Goal: Task Accomplishment & Management: Complete application form

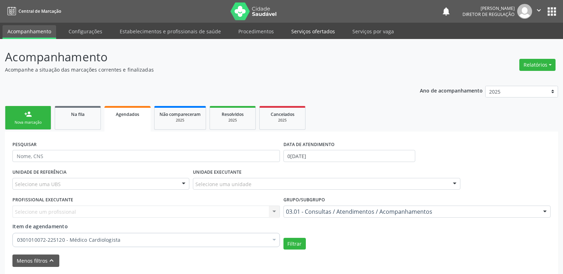
click at [317, 32] on link "Serviços ofertados" at bounding box center [313, 31] width 54 height 12
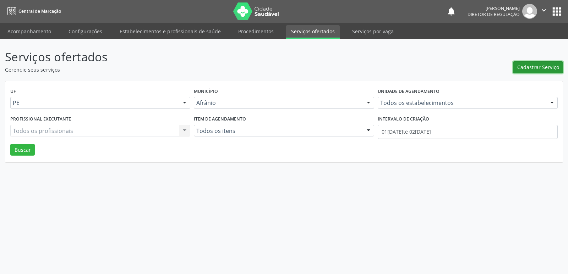
click at [533, 70] on span "Cadastrar Serviço" at bounding box center [538, 67] width 42 height 7
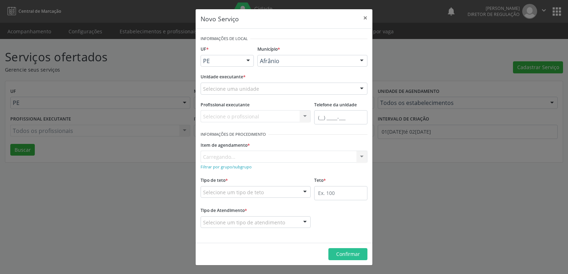
click at [288, 90] on div "Selecione uma unidade" at bounding box center [284, 89] width 167 height 12
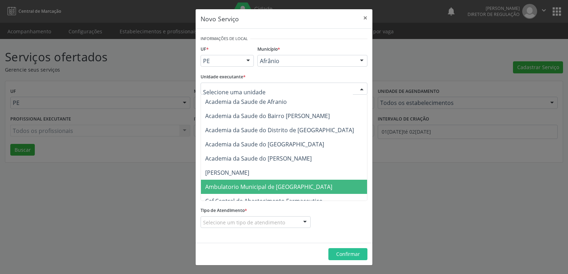
click at [255, 183] on span "Ambulatorio Municipal de [GEOGRAPHIC_DATA]" at bounding box center [268, 187] width 127 height 8
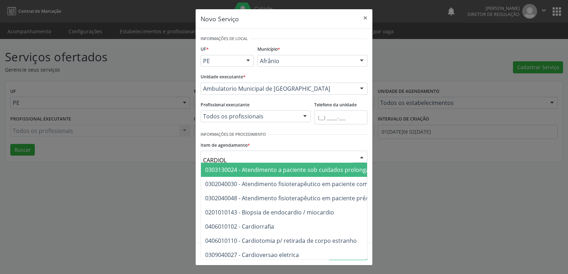
type input "CARDIOLO"
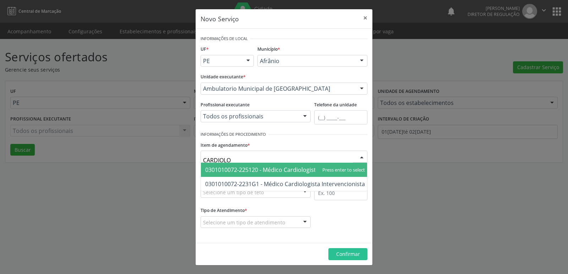
click at [280, 176] on span "0301010072-225120 - Médico Cardiologista" at bounding box center [285, 170] width 168 height 14
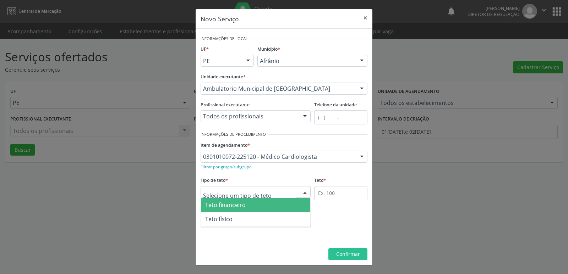
click at [275, 193] on div at bounding box center [256, 192] width 110 height 12
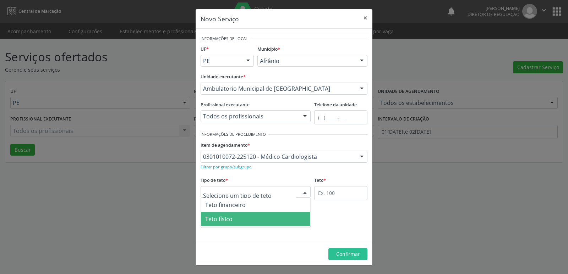
click at [251, 217] on span "Teto físico" at bounding box center [255, 219] width 109 height 14
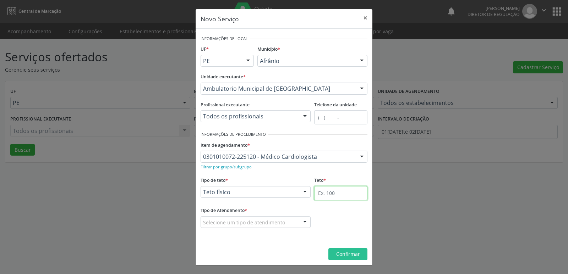
click at [338, 191] on input "text" at bounding box center [340, 193] width 53 height 14
type input "1"
click at [291, 221] on div "Selecione um tipo de atendimento" at bounding box center [256, 223] width 110 height 12
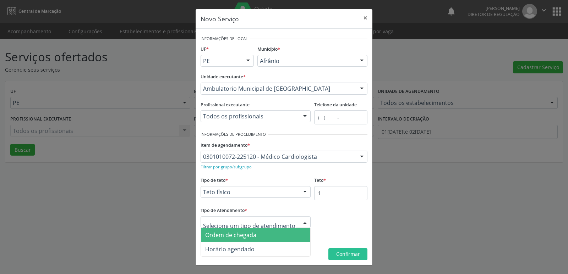
click at [270, 238] on span "Ordem de chegada" at bounding box center [255, 235] width 109 height 14
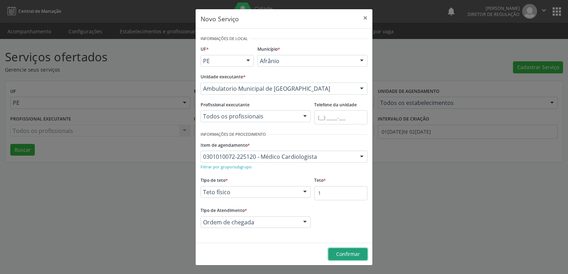
click at [344, 253] on span "Confirmar" at bounding box center [348, 254] width 24 height 7
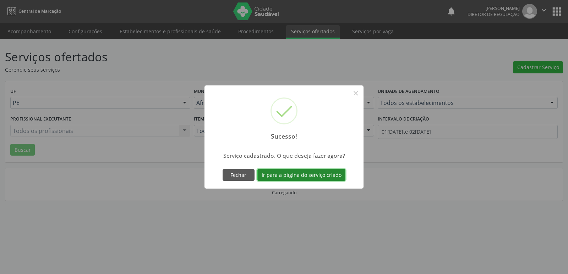
click at [328, 178] on button "Ir para a página do serviço criado" at bounding box center [301, 175] width 88 height 12
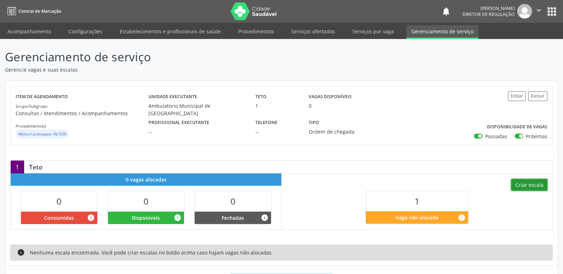
click at [528, 186] on button "Criar escala" at bounding box center [529, 185] width 36 height 12
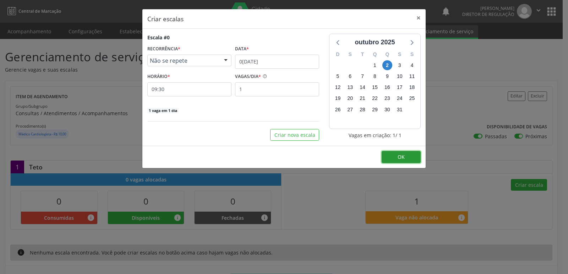
click at [407, 156] on button "OK" at bounding box center [401, 157] width 39 height 12
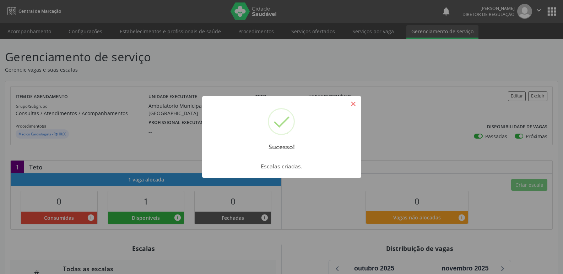
click at [351, 102] on button "×" at bounding box center [353, 104] width 12 height 12
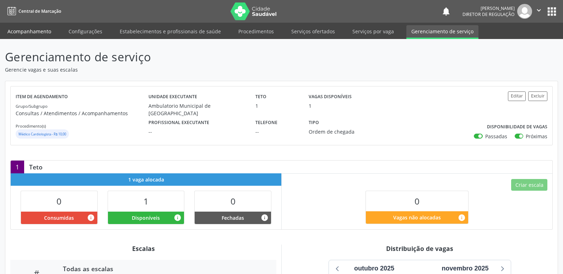
click at [35, 27] on link "Acompanhamento" at bounding box center [29, 31] width 54 height 12
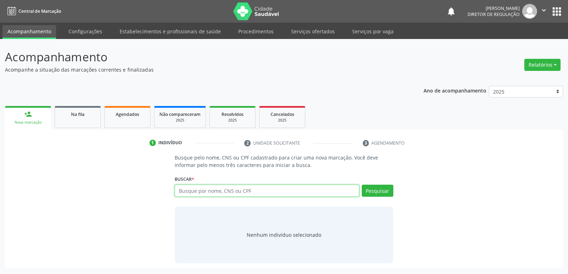
click at [198, 192] on input "text" at bounding box center [267, 191] width 184 height 12
type input "ROSIVALDO"
click at [379, 192] on button "Pesquisar" at bounding box center [378, 191] width 32 height 12
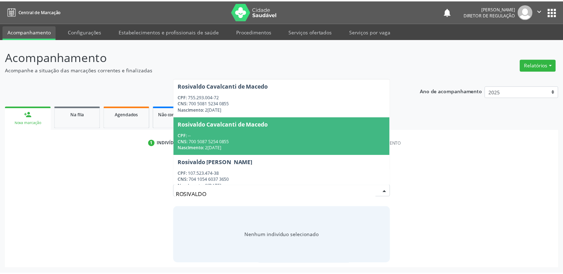
scroll to position [47, 0]
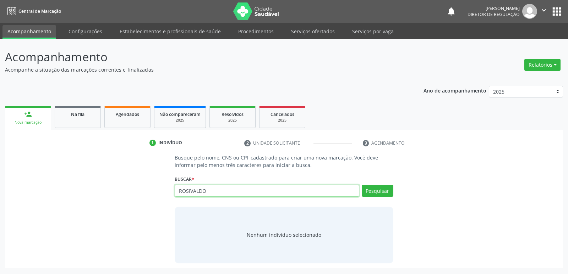
click at [211, 190] on input "ROSIVALDO" at bounding box center [267, 191] width 184 height 12
click at [382, 190] on button "Pesquisar" at bounding box center [378, 191] width 32 height 12
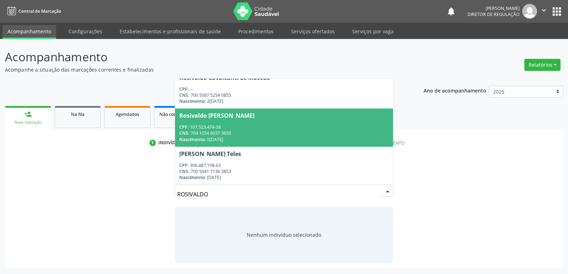
click at [236, 125] on div "CPF: 107.523.474-38" at bounding box center [283, 127] width 209 height 6
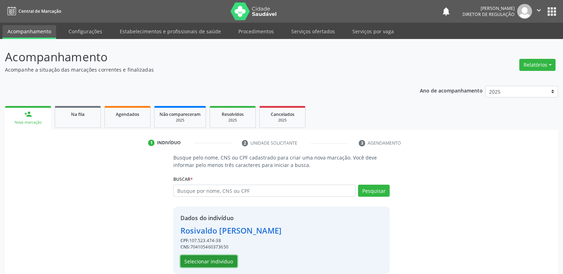
click at [219, 261] on button "Selecionar indivíduo" at bounding box center [208, 262] width 57 height 12
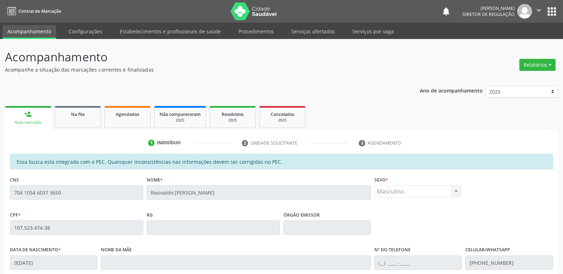
scroll to position [131, 0]
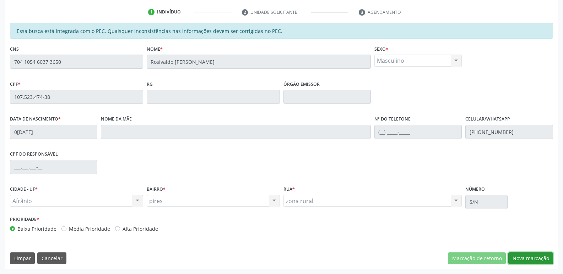
click at [529, 257] on button "Nova marcação" at bounding box center [530, 259] width 45 height 12
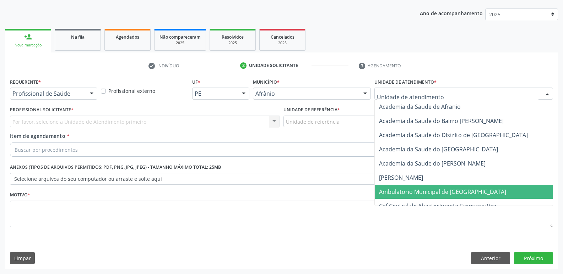
click at [418, 192] on span "Ambulatorio Municipal de [GEOGRAPHIC_DATA]" at bounding box center [442, 192] width 127 height 8
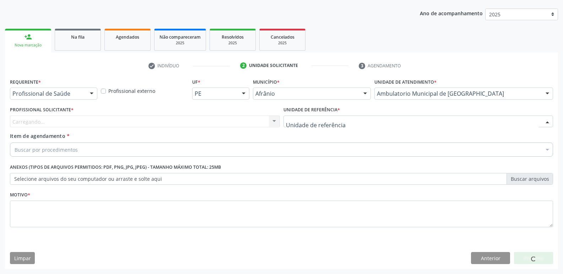
click at [365, 118] on div at bounding box center [418, 122] width 270 height 12
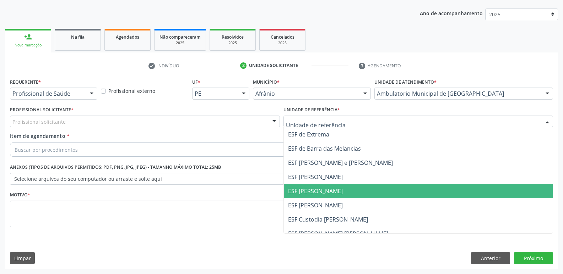
click at [347, 191] on span "ESF [PERSON_NAME]" at bounding box center [418, 191] width 269 height 14
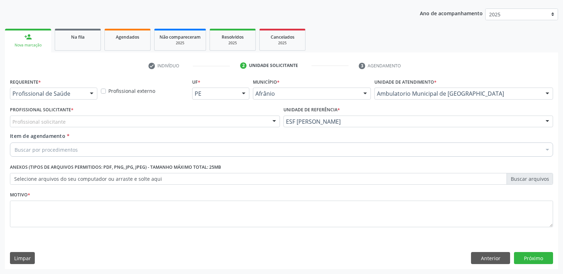
click at [153, 120] on div "Profissional solicitante" at bounding box center [145, 122] width 270 height 12
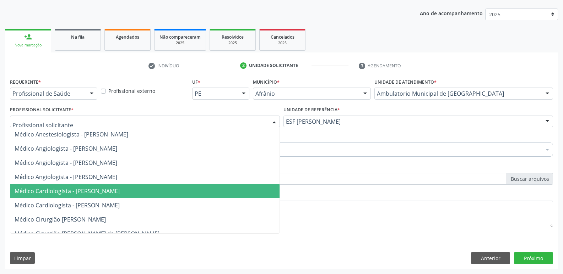
click at [120, 188] on span "Médico Cardiologista - [PERSON_NAME]" at bounding box center [67, 191] width 105 height 8
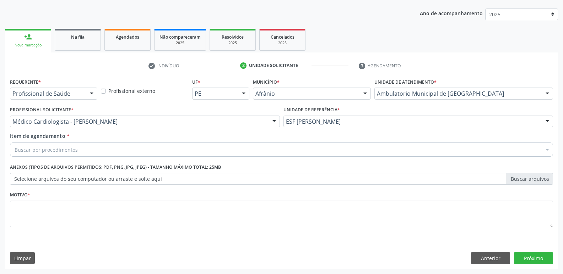
click at [127, 147] on div "Buscar por procedimentos" at bounding box center [281, 150] width 543 height 14
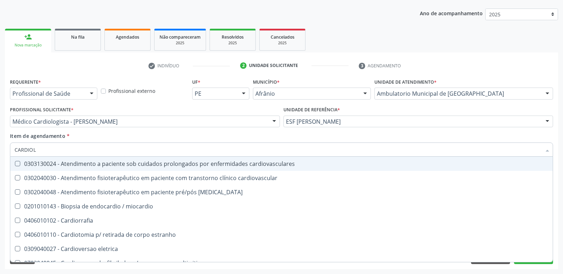
type input "CARDIOLO"
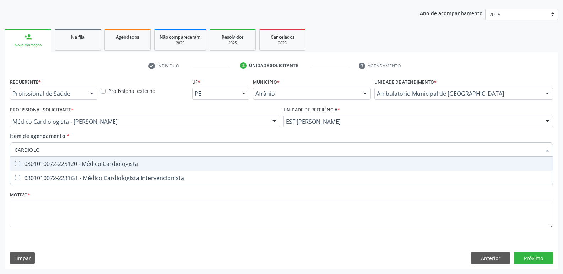
click at [131, 164] on div "0301010072-225120 - Médico Cardiologista" at bounding box center [282, 164] width 534 height 6
checkbox Cardiologista "true"
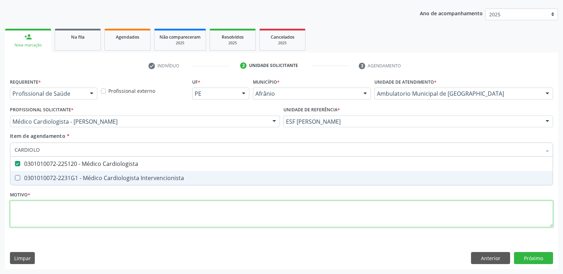
click at [130, 208] on div "Requerente * Profissional de Saúde Profissional de Saúde Paciente Nenhum result…" at bounding box center [281, 157] width 543 height 161
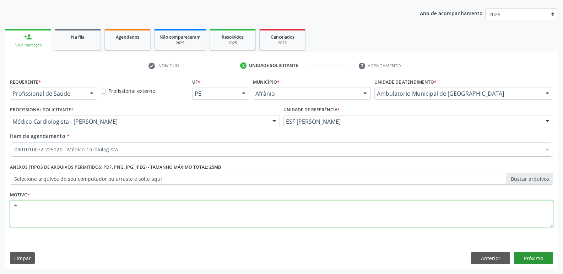
type textarea "*"
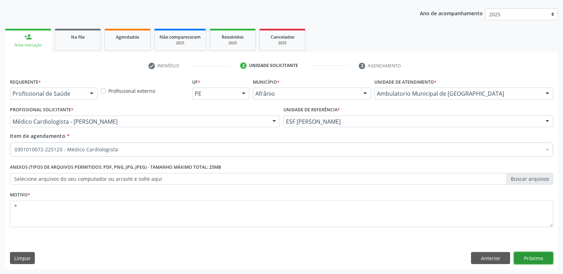
click at [532, 261] on button "Próximo" at bounding box center [533, 258] width 39 height 12
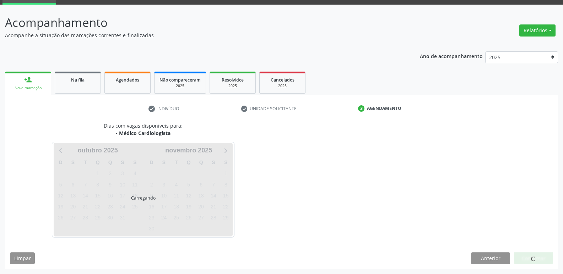
scroll to position [34, 0]
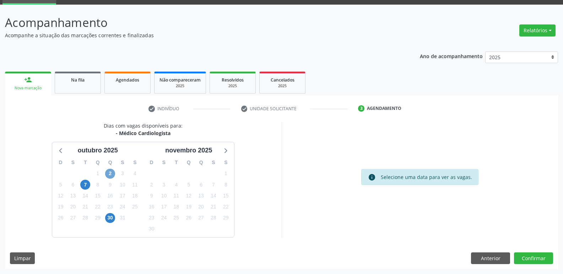
click at [110, 173] on span "2" at bounding box center [110, 174] width 10 height 10
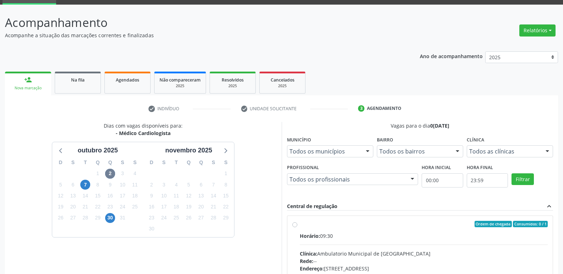
click at [306, 222] on div "Ordem de chegada Consumidos: 0 / 1" at bounding box center [424, 224] width 248 height 6
click at [297, 222] on input "Ordem de chegada Consumidos: 0 / 1 Horário: 09:30 Clínica: Ambulatorio Municipa…" at bounding box center [294, 224] width 5 height 6
radio input "true"
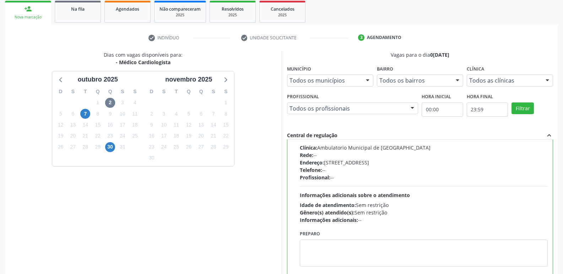
scroll to position [150, 0]
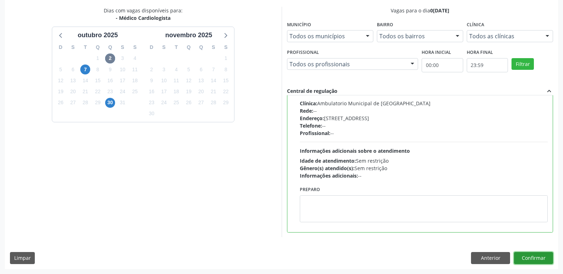
click at [537, 258] on button "Confirmar" at bounding box center [533, 258] width 39 height 12
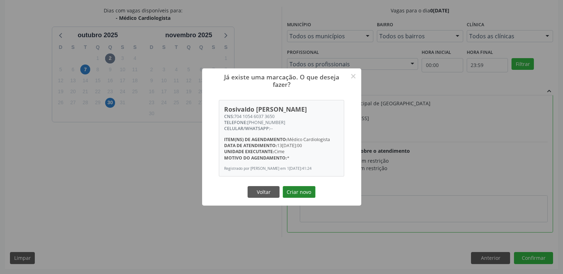
click at [306, 194] on button "Criar novo" at bounding box center [299, 192] width 33 height 12
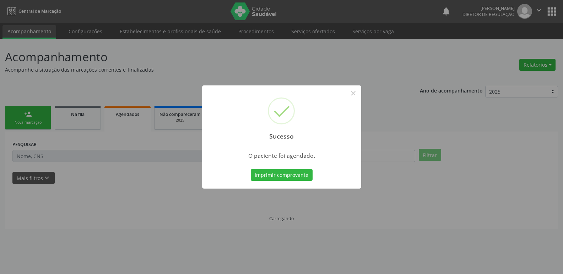
scroll to position [0, 0]
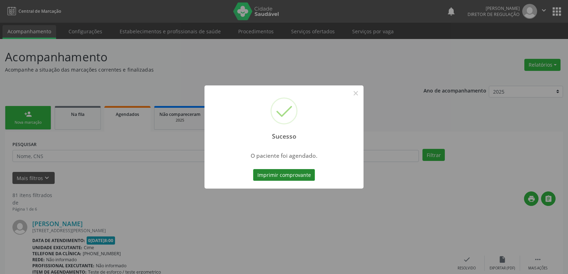
click at [301, 176] on button "Imprimir comprovante" at bounding box center [284, 175] width 62 height 12
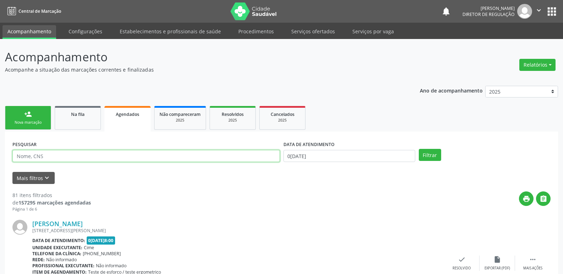
click at [228, 155] on input "text" at bounding box center [145, 156] width 267 height 12
click at [61, 154] on input "text" at bounding box center [145, 156] width 267 height 12
type input "JOSIVALDO"
click at [431, 155] on button "Filtrar" at bounding box center [430, 155] width 22 height 12
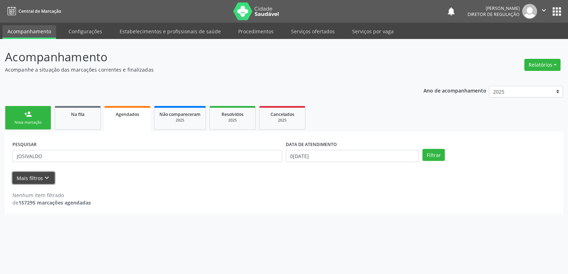
click at [44, 177] on icon "keyboard_arrow_down" at bounding box center [47, 178] width 8 height 8
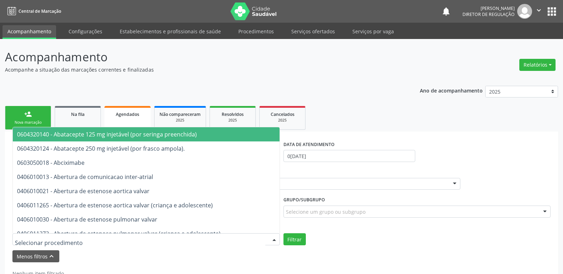
click at [80, 237] on div at bounding box center [145, 240] width 267 height 12
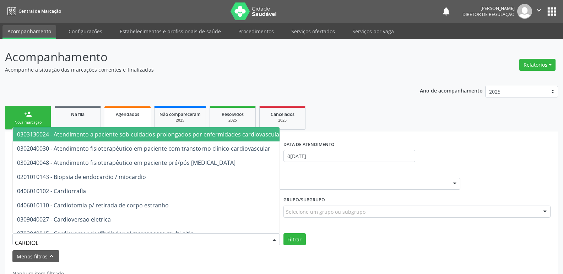
type input "CARDIOLO"
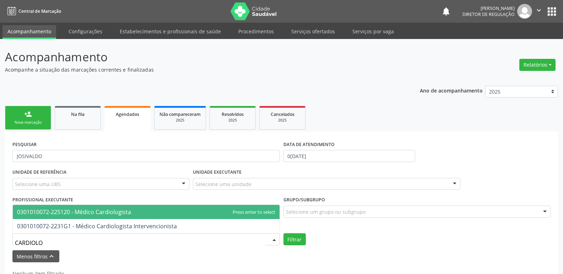
click at [108, 214] on span "0301010072-225120 - Médico Cardiologista" at bounding box center [74, 212] width 114 height 8
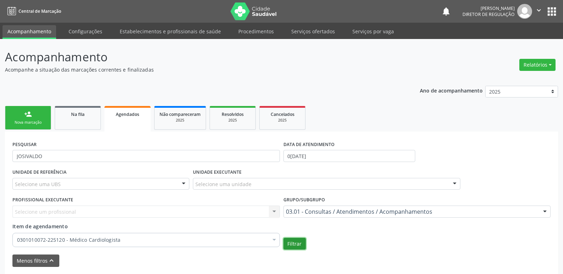
click at [296, 248] on button "Filtrar" at bounding box center [294, 244] width 22 height 12
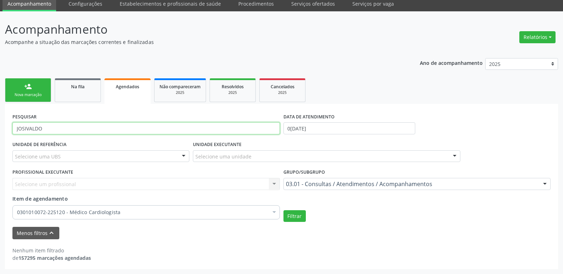
drag, startPoint x: 18, startPoint y: 129, endPoint x: 23, endPoint y: 129, distance: 4.6
click at [19, 129] on input "JOSIVALDO" at bounding box center [145, 129] width 267 height 12
type input "ROSIVALDO"
drag, startPoint x: 299, startPoint y: 218, endPoint x: 295, endPoint y: 218, distance: 3.6
click at [297, 218] on button "Filtrar" at bounding box center [294, 217] width 22 height 12
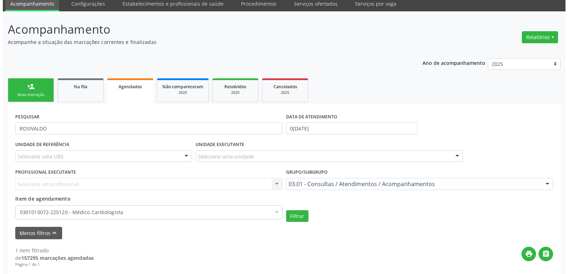
scroll to position [129, 0]
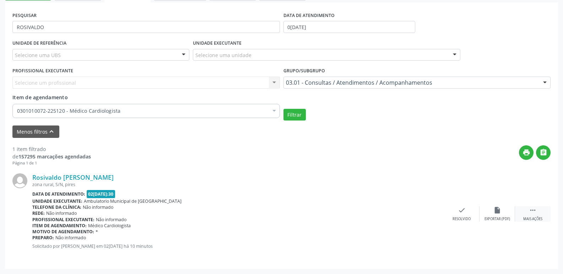
click at [533, 211] on icon "" at bounding box center [533, 211] width 8 height 8
click at [426, 210] on icon "cancel" at bounding box center [426, 211] width 8 height 8
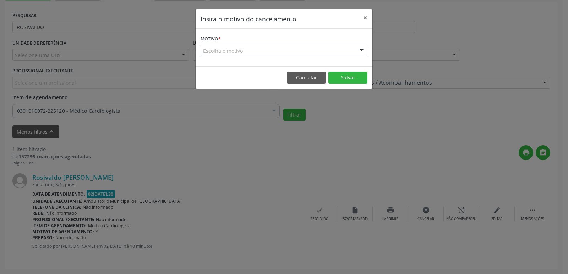
click at [299, 51] on div "Escolha o motivo" at bounding box center [284, 51] width 167 height 12
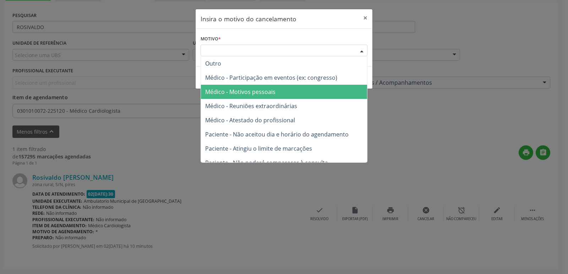
click at [287, 88] on span "Médico - Motivos pessoais" at bounding box center [284, 92] width 166 height 14
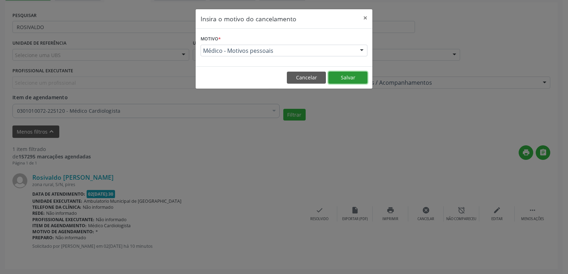
click at [345, 75] on button "Salvar" at bounding box center [347, 78] width 39 height 12
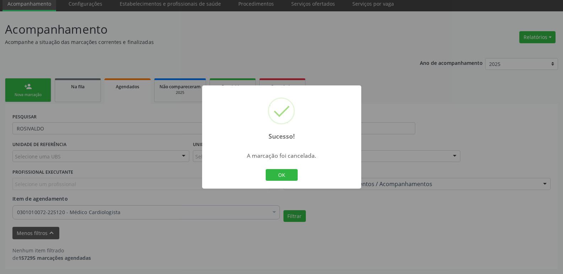
scroll to position [28, 0]
click at [288, 175] on button "OK" at bounding box center [282, 175] width 32 height 12
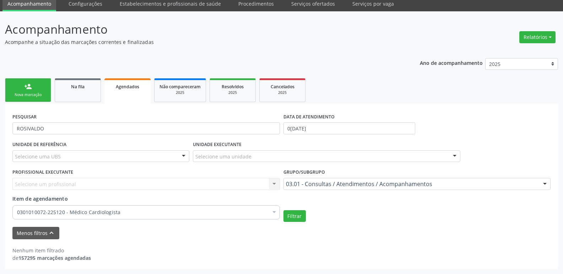
scroll to position [0, 0]
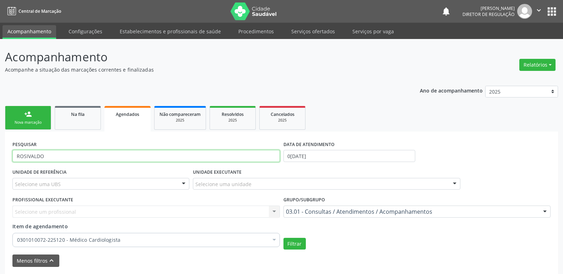
drag, startPoint x: 33, startPoint y: 157, endPoint x: 0, endPoint y: 157, distance: 33.4
click at [0, 157] on div "Acompanhamento Acompanhe a situação das marcações correntes e finalizadas Relat…" at bounding box center [281, 170] width 563 height 263
click at [38, 121] on div "Nova marcação" at bounding box center [28, 122] width 36 height 5
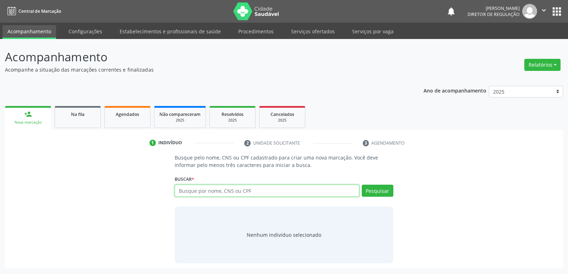
click at [190, 193] on input "text" at bounding box center [267, 191] width 184 height 12
paste input "ROSIVALDO"
type input "ROSIVALDO"
click at [383, 194] on button "Pesquisar" at bounding box center [378, 191] width 32 height 12
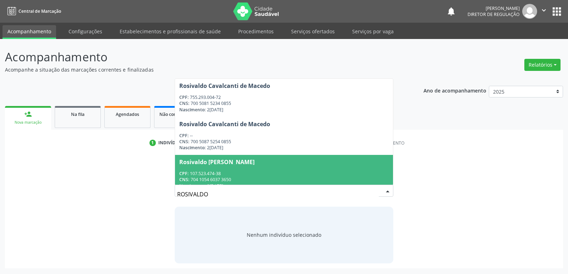
click at [238, 171] on div "CPF: 107.523.474-38" at bounding box center [283, 174] width 209 height 6
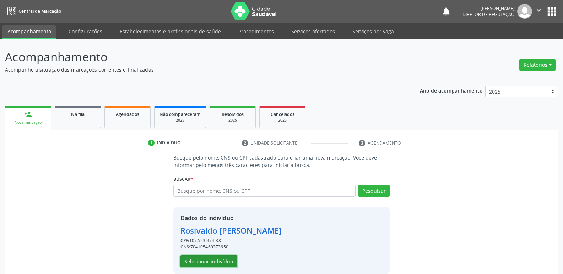
click at [225, 261] on button "Selecionar indivíduo" at bounding box center [208, 262] width 57 height 12
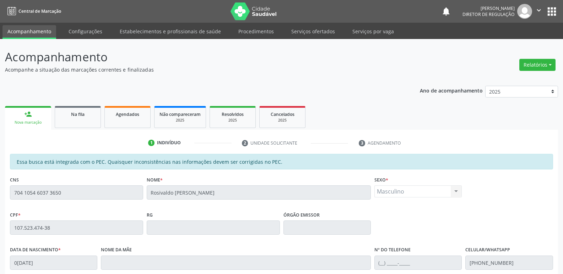
scroll to position [131, 0]
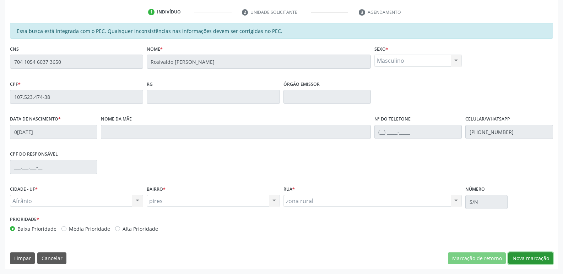
click at [541, 257] on button "Nova marcação" at bounding box center [530, 259] width 45 height 12
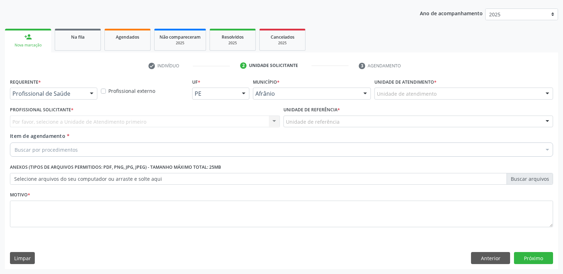
scroll to position [77, 0]
click at [436, 96] on div "Unidade de atendimento" at bounding box center [463, 94] width 179 height 12
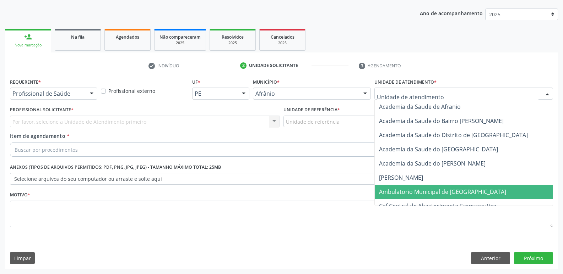
click at [433, 194] on span "Ambulatorio Municipal de [GEOGRAPHIC_DATA]" at bounding box center [442, 192] width 127 height 8
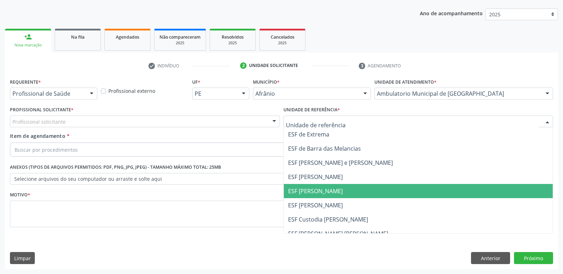
click at [324, 192] on span "ESF [PERSON_NAME]" at bounding box center [315, 191] width 55 height 8
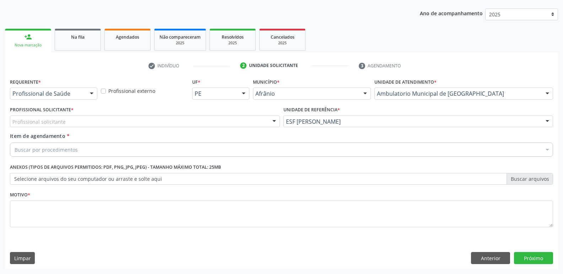
click at [172, 121] on div "Profissional solicitante" at bounding box center [145, 122] width 270 height 12
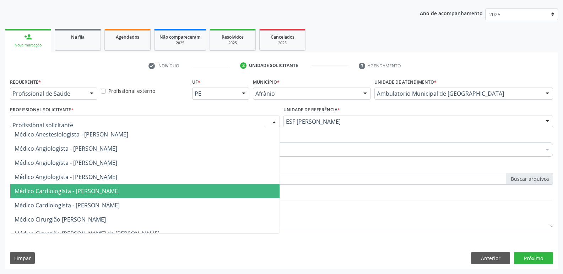
click at [120, 190] on span "Médico Cardiologista - [PERSON_NAME]" at bounding box center [67, 191] width 105 height 8
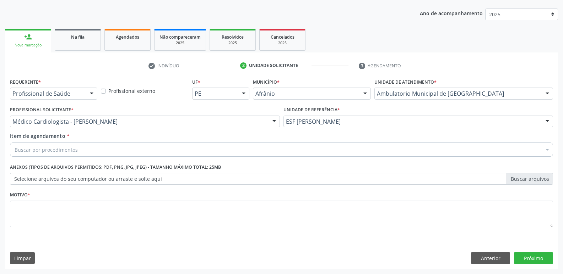
click at [120, 147] on div "Buscar por procedimentos" at bounding box center [281, 150] width 543 height 14
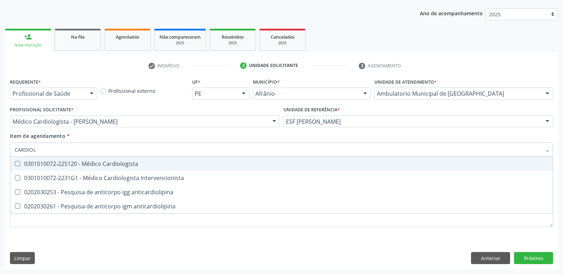
type input "CARDIOLO"
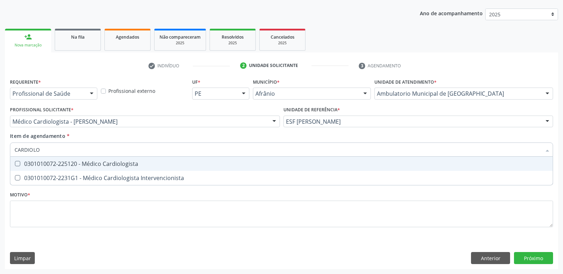
click at [127, 164] on div "0301010072-225120 - Médico Cardiologista" at bounding box center [282, 164] width 534 height 6
checkbox Cardiologista "true"
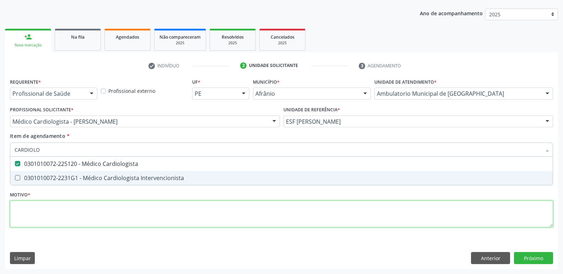
click at [120, 218] on div "Requerente * Profissional de Saúde Profissional de Saúde Paciente Nenhum result…" at bounding box center [281, 157] width 543 height 161
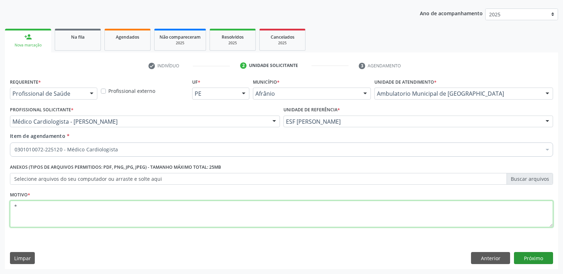
type textarea "*"
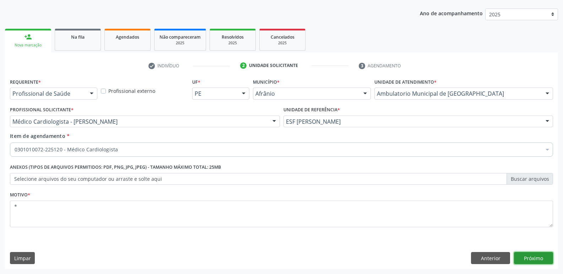
click at [538, 256] on button "Próximo" at bounding box center [533, 258] width 39 height 12
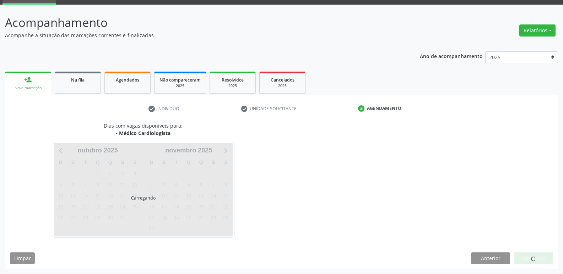
scroll to position [34, 0]
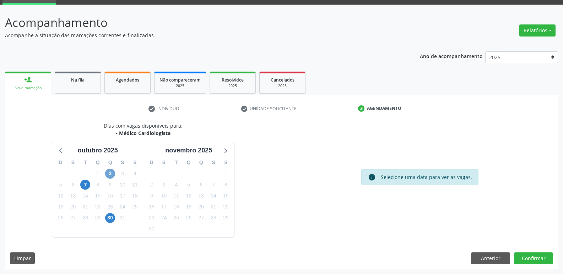
click at [111, 172] on span "2" at bounding box center [110, 174] width 10 height 10
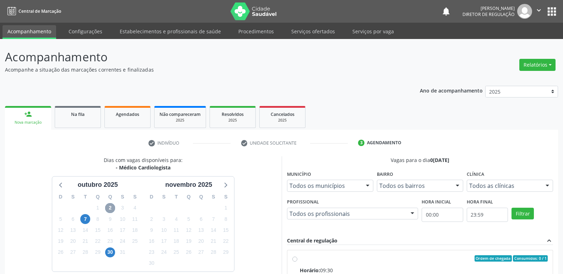
scroll to position [137, 0]
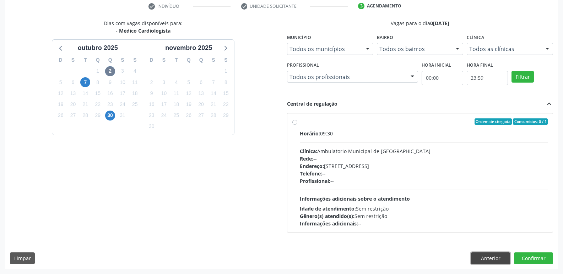
click at [491, 258] on button "Anterior" at bounding box center [490, 259] width 39 height 12
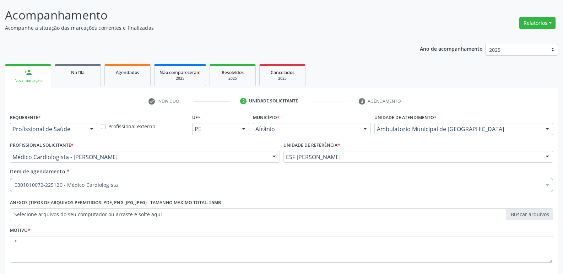
scroll to position [77, 0]
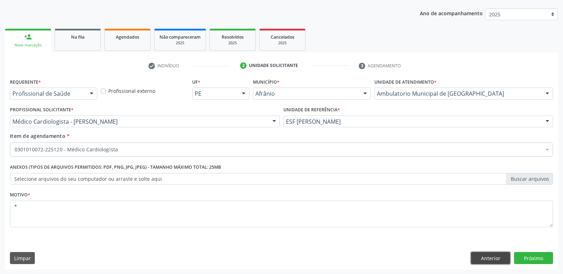
click at [496, 259] on button "Anterior" at bounding box center [490, 258] width 39 height 12
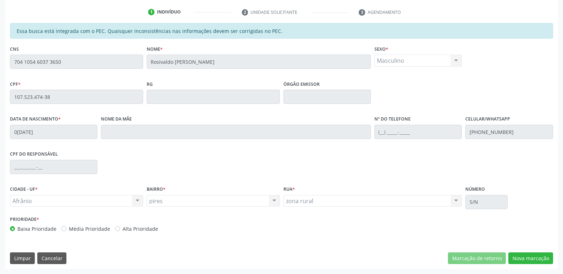
scroll to position [0, 0]
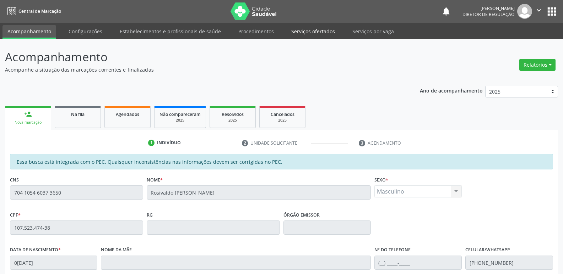
click at [315, 32] on link "Serviços ofertados" at bounding box center [313, 31] width 54 height 12
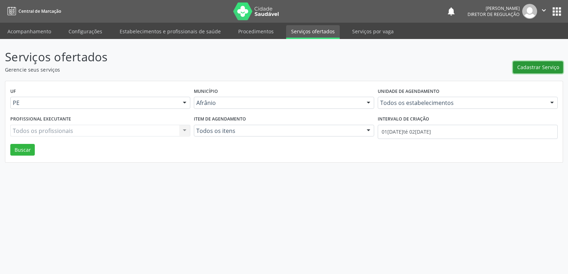
click at [532, 66] on span "Cadastrar Serviço" at bounding box center [538, 67] width 42 height 7
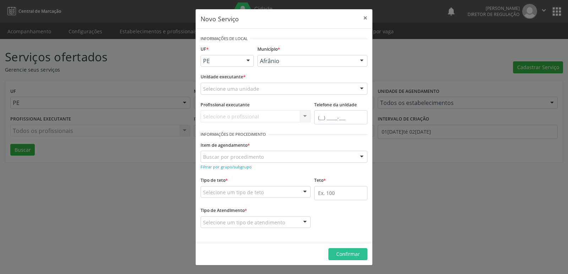
click at [272, 87] on div "Selecione uma unidade" at bounding box center [284, 89] width 167 height 12
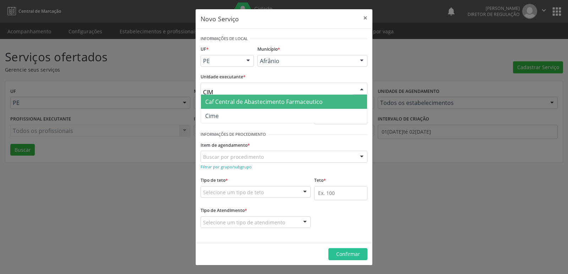
type input "CIME"
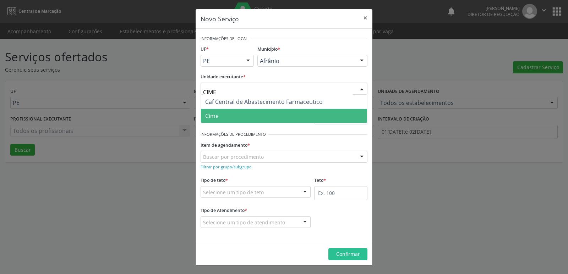
click at [261, 117] on span "Cime" at bounding box center [284, 116] width 166 height 14
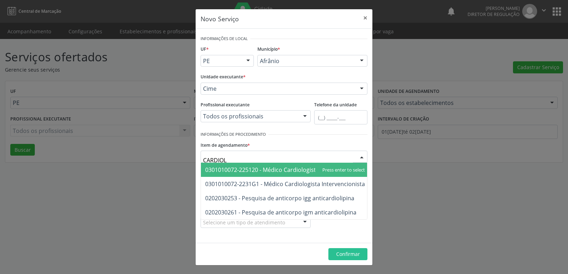
type input "CARDIOLO"
click at [273, 171] on span "0301010072-225120 - Médico Cardiologista" at bounding box center [262, 170] width 114 height 8
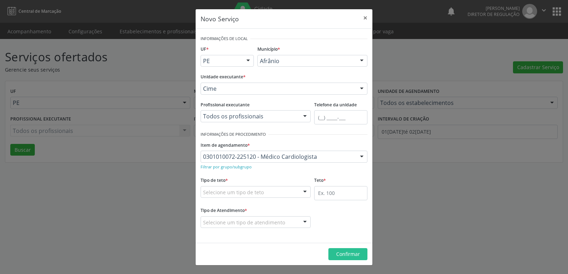
click at [278, 191] on div "Selecione um tipo de teto" at bounding box center [256, 192] width 110 height 12
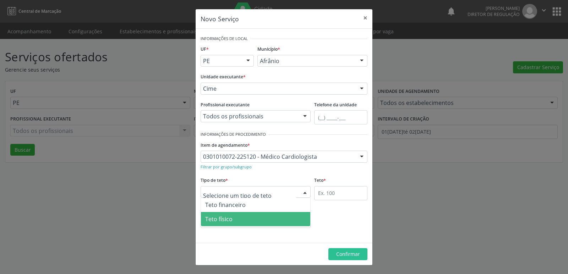
click at [245, 219] on span "Teto físico" at bounding box center [255, 219] width 109 height 14
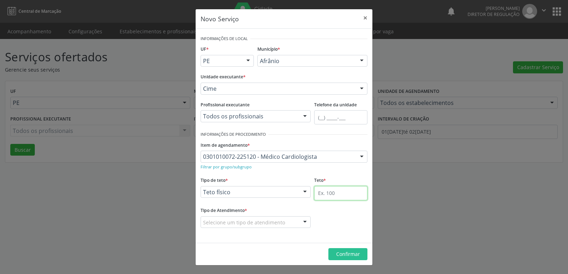
click at [339, 192] on input "text" at bounding box center [340, 193] width 53 height 14
type input "1"
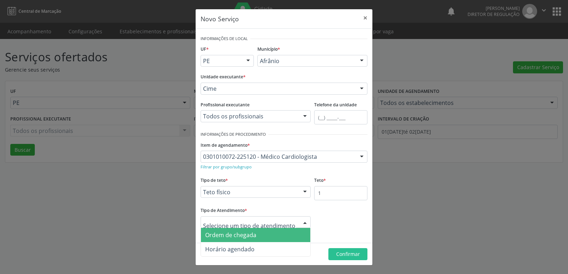
click at [267, 234] on span "Ordem de chegada" at bounding box center [255, 235] width 109 height 14
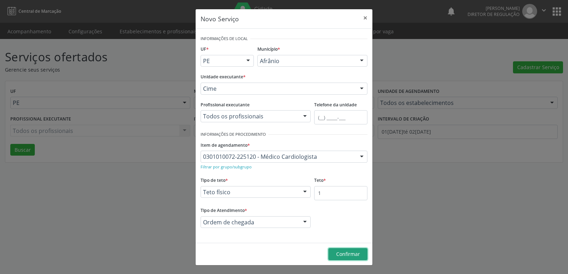
click at [341, 255] on span "Confirmar" at bounding box center [348, 254] width 24 height 7
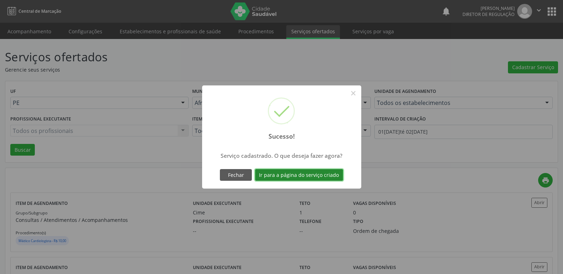
click at [322, 175] on button "Ir para a página do serviço criado" at bounding box center [299, 175] width 88 height 12
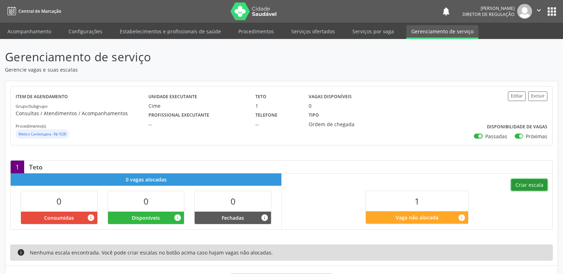
click at [531, 186] on button "Criar escala" at bounding box center [529, 185] width 36 height 12
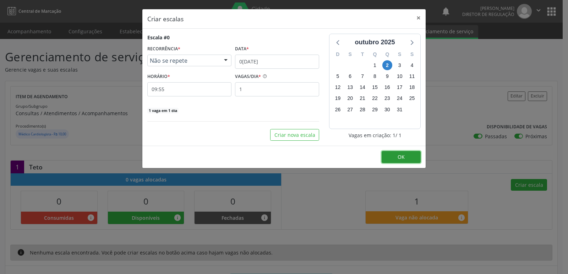
click at [409, 157] on button "OK" at bounding box center [401, 157] width 39 height 12
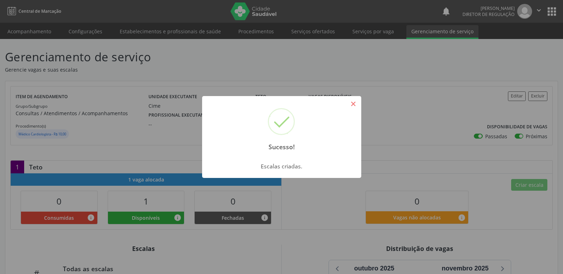
click at [352, 106] on button "×" at bounding box center [353, 104] width 12 height 12
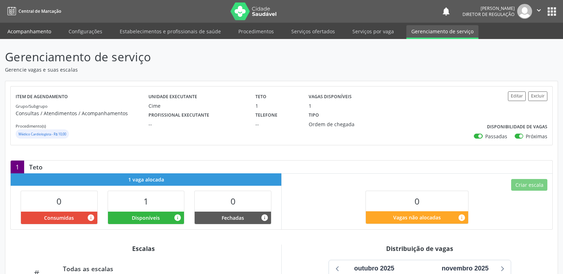
click at [32, 31] on link "Acompanhamento" at bounding box center [29, 31] width 54 height 12
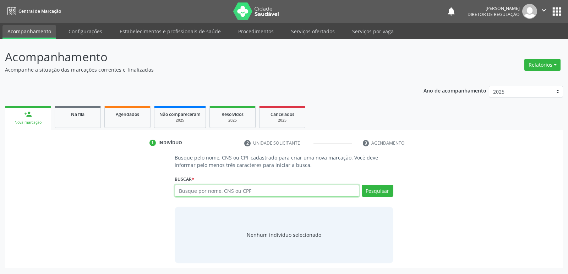
click at [209, 193] on input "text" at bounding box center [267, 191] width 184 height 12
paste input "107.523.474-38"
type input "107.523.474-38"
click at [379, 192] on button "Pesquisar" at bounding box center [378, 191] width 32 height 12
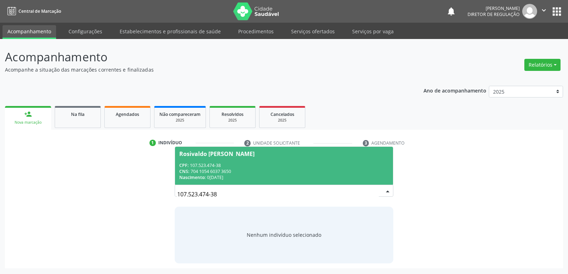
click at [222, 171] on div "CNS: 704 1054 6037 3650" at bounding box center [283, 172] width 209 height 6
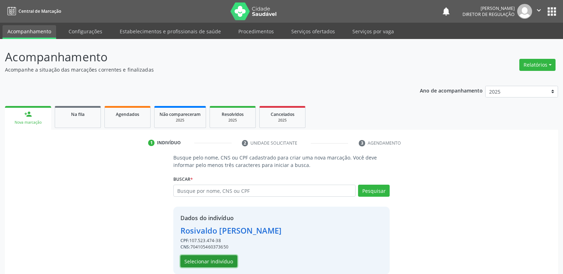
click at [212, 259] on button "Selecionar indivíduo" at bounding box center [208, 262] width 57 height 12
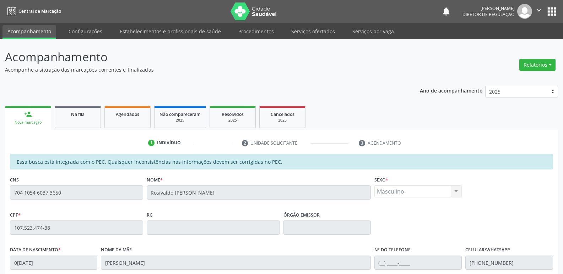
scroll to position [131, 0]
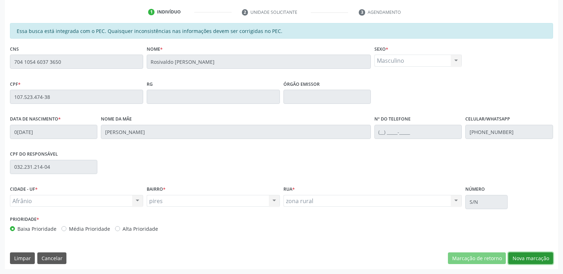
click at [530, 257] on button "Nova marcação" at bounding box center [530, 259] width 45 height 12
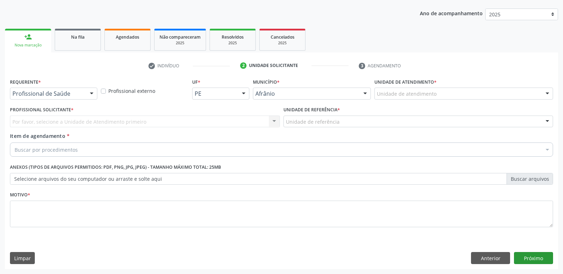
scroll to position [77, 0]
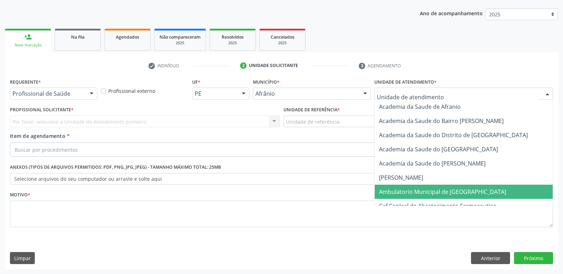
click at [421, 190] on span "Ambulatorio Municipal de [GEOGRAPHIC_DATA]" at bounding box center [442, 192] width 127 height 8
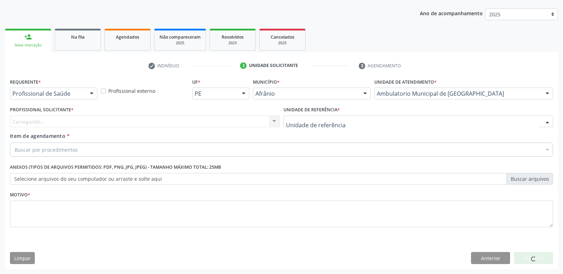
click at [369, 120] on div at bounding box center [418, 122] width 270 height 12
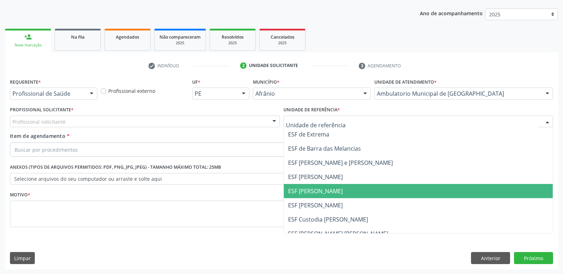
click at [352, 193] on span "ESF [PERSON_NAME]" at bounding box center [418, 191] width 269 height 14
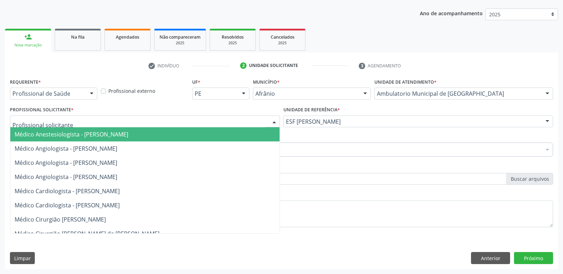
click at [197, 120] on div at bounding box center [145, 122] width 270 height 12
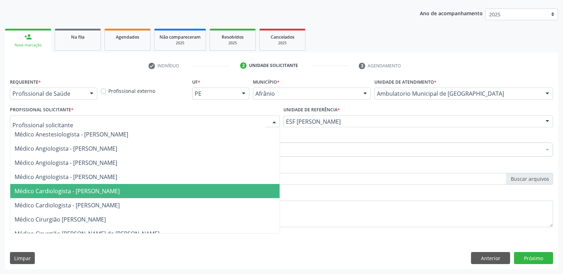
click at [169, 190] on span "Médico Cardiologista - [PERSON_NAME]" at bounding box center [144, 191] width 269 height 14
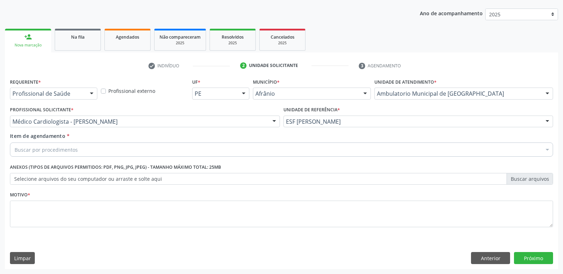
click at [121, 147] on div "Buscar por procedimentos" at bounding box center [281, 150] width 543 height 14
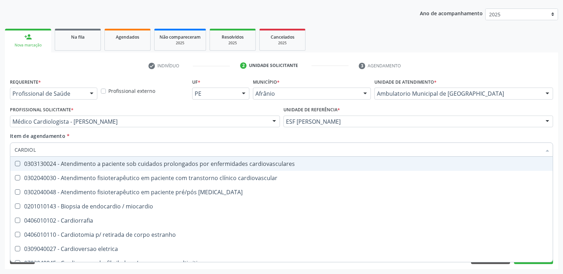
type input "CARDIOLO"
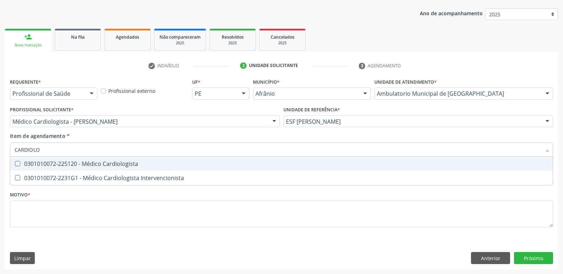
click at [124, 167] on div "0301010072-225120 - Médico Cardiologista" at bounding box center [282, 164] width 534 height 6
checkbox Cardiologista "true"
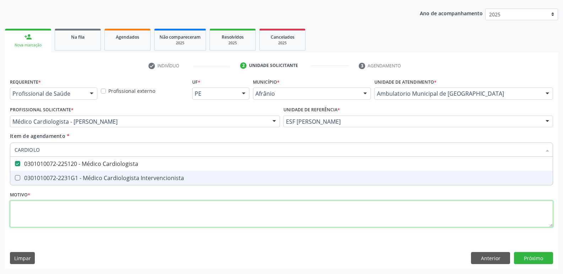
click at [108, 211] on div "Requerente * Profissional de Saúde Profissional de Saúde Paciente Nenhum result…" at bounding box center [281, 157] width 543 height 161
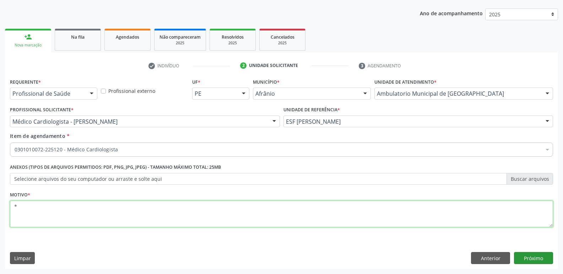
type textarea "*"
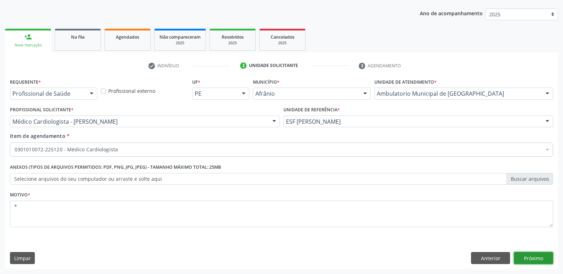
click at [534, 257] on button "Próximo" at bounding box center [533, 258] width 39 height 12
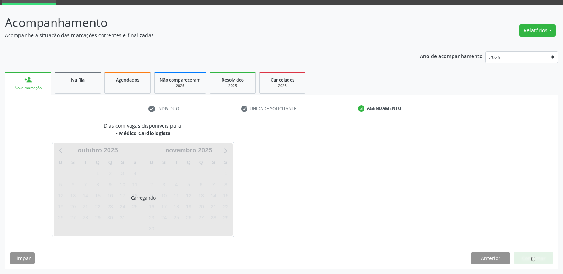
scroll to position [34, 0]
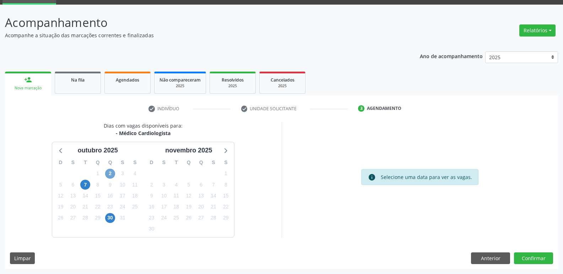
click at [108, 174] on span "2" at bounding box center [110, 174] width 10 height 10
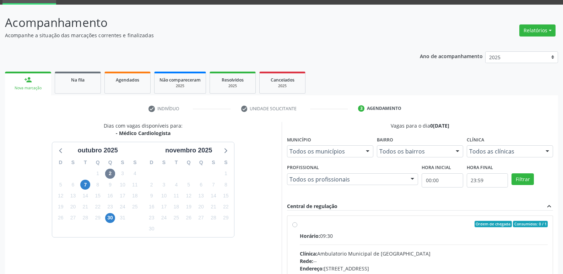
click at [372, 235] on div "Horário: 09:30" at bounding box center [424, 236] width 248 height 7
click at [297, 228] on input "Ordem de chegada Consumidos: 0 / 1 Horário: 09:30 Clínica: Ambulatorio Municipa…" at bounding box center [294, 224] width 5 height 6
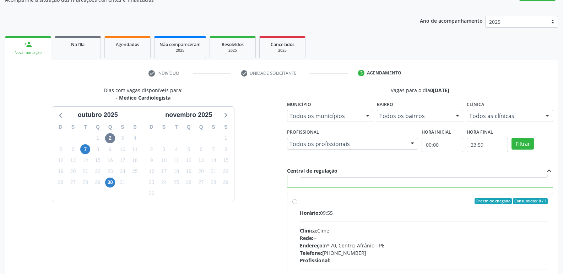
scroll to position [150, 0]
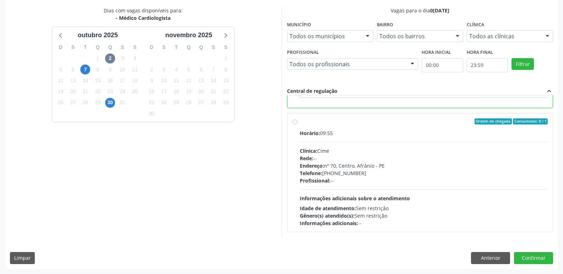
click at [298, 118] on div "Ordem de chegada Consumidos: 0 / 1 Horário: 09:55 Clínica: Cime Rede: -- Endere…" at bounding box center [420, 173] width 266 height 119
radio input "false"
radio input "true"
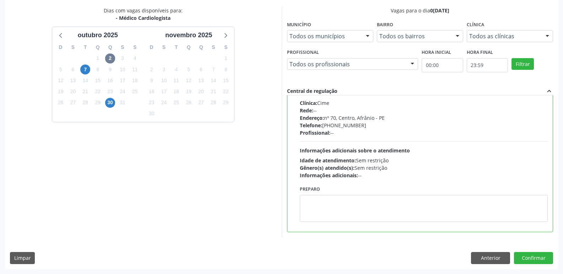
scroll to position [160, 0]
click at [529, 260] on button "Confirmar" at bounding box center [533, 258] width 39 height 12
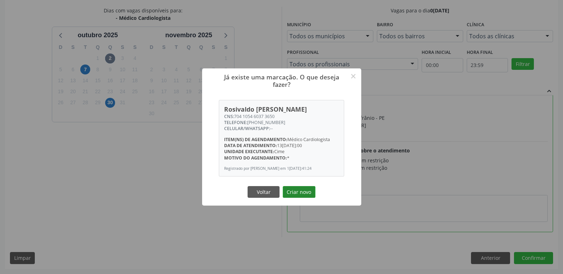
click at [299, 195] on button "Criar novo" at bounding box center [299, 192] width 33 height 12
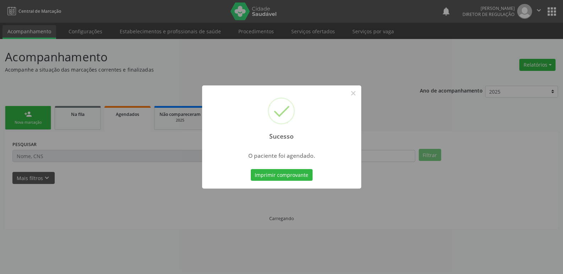
scroll to position [0, 0]
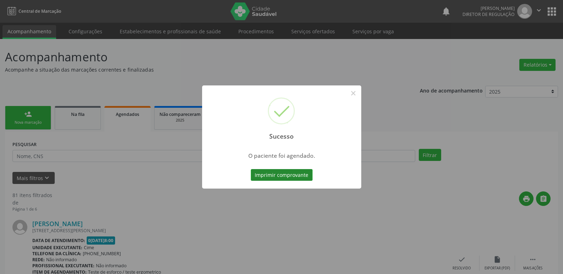
click at [303, 175] on button "Imprimir comprovante" at bounding box center [282, 175] width 62 height 12
